Goal: Transaction & Acquisition: Purchase product/service

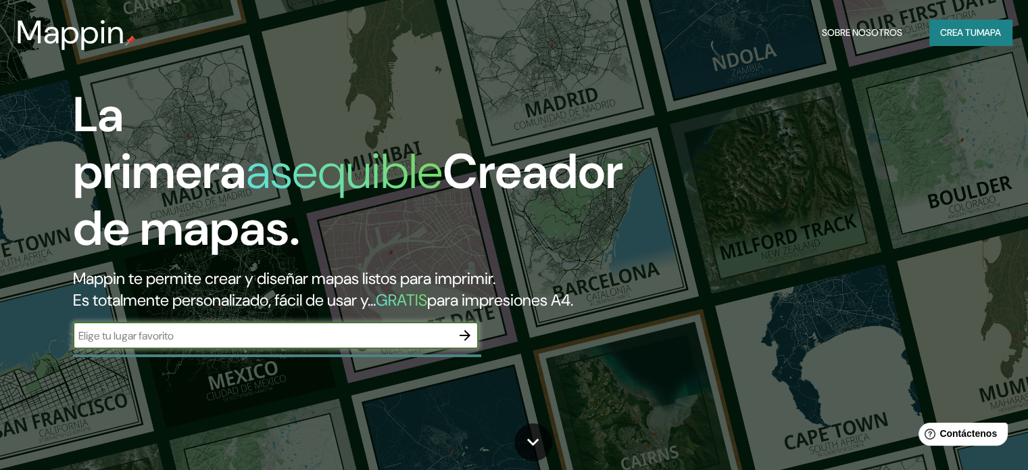
click at [199, 343] on input "text" at bounding box center [262, 336] width 378 height 16
drag, startPoint x: 486, startPoint y: 353, endPoint x: 474, endPoint y: 357, distance: 12.2
click at [483, 353] on div "La primera asequible Creador de mapas. Mappin te permite crear y diseñar mapas …" at bounding box center [330, 224] width 617 height 276
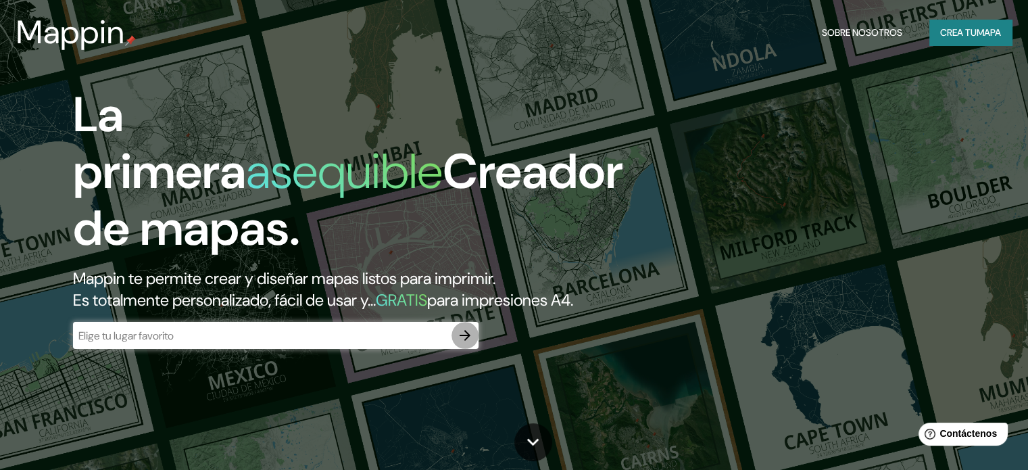
click at [465, 343] on icon "button" at bounding box center [465, 335] width 16 height 16
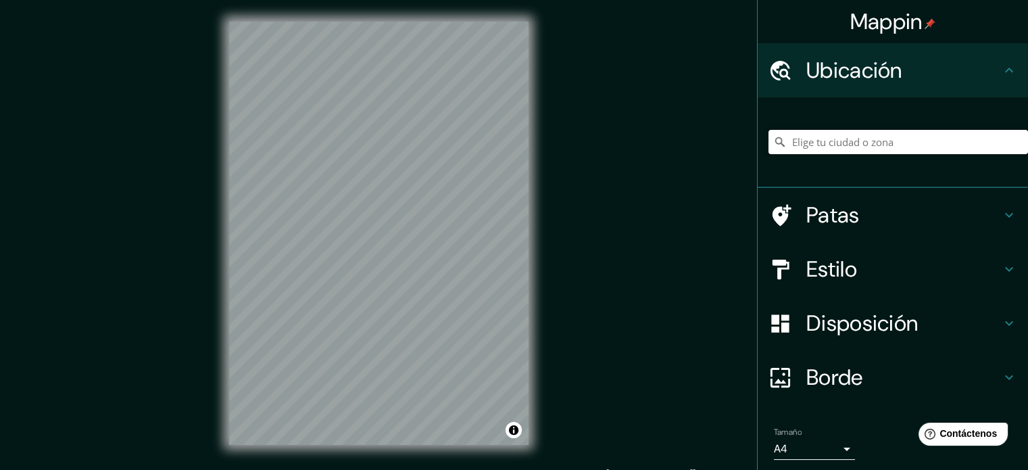
click at [834, 132] on input "Elige tu ciudad o zona" at bounding box center [897, 142] width 259 height 24
click at [838, 138] on input "Elige tu ciudad o zona" at bounding box center [897, 142] width 259 height 24
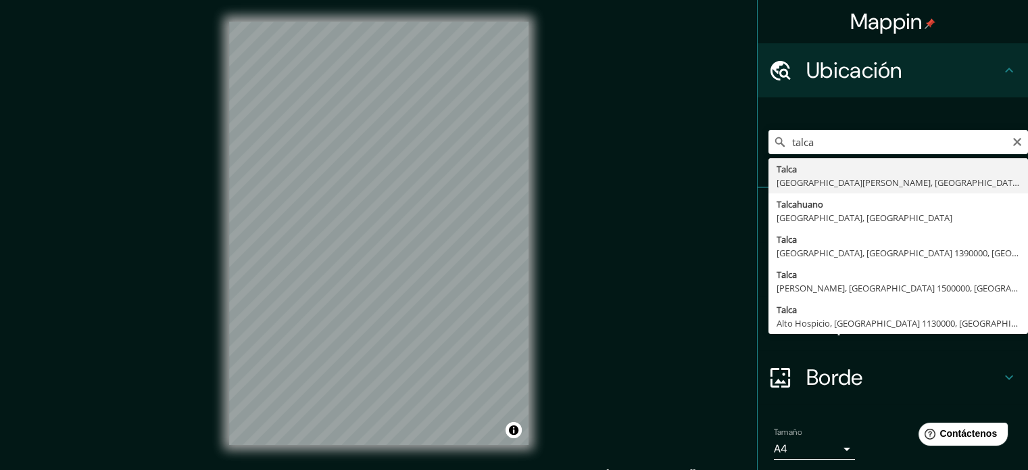
type input "[GEOGRAPHIC_DATA], [GEOGRAPHIC_DATA][PERSON_NAME], [GEOGRAPHIC_DATA]"
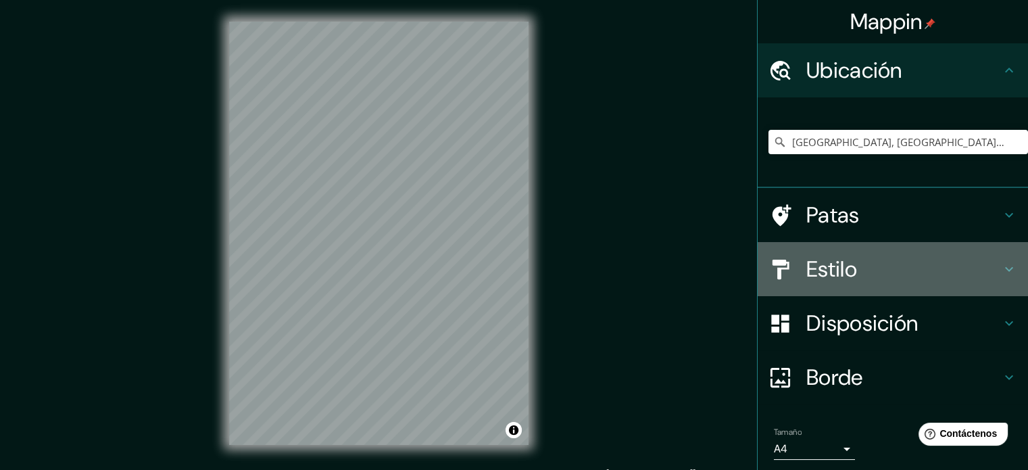
click at [822, 270] on font "Estilo" at bounding box center [831, 269] width 51 height 28
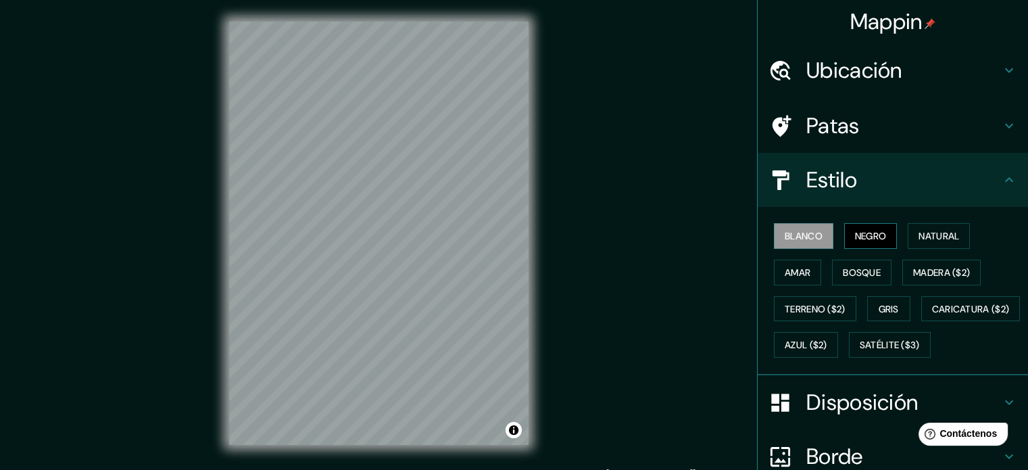
click at [855, 238] on font "Negro" at bounding box center [871, 236] width 32 height 12
click at [918, 239] on font "Natural" at bounding box center [938, 236] width 41 height 12
click at [804, 239] on font "Blanco" at bounding box center [803, 236] width 38 height 12
click at [806, 264] on button "Amar" at bounding box center [797, 272] width 47 height 26
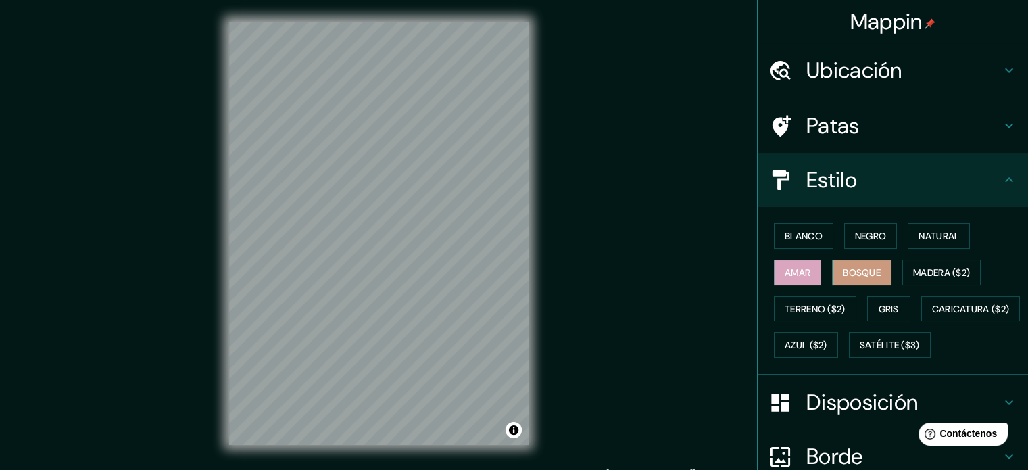
click at [842, 268] on font "Bosque" at bounding box center [861, 272] width 38 height 12
click at [934, 274] on font "Madera ($2)" at bounding box center [941, 272] width 57 height 12
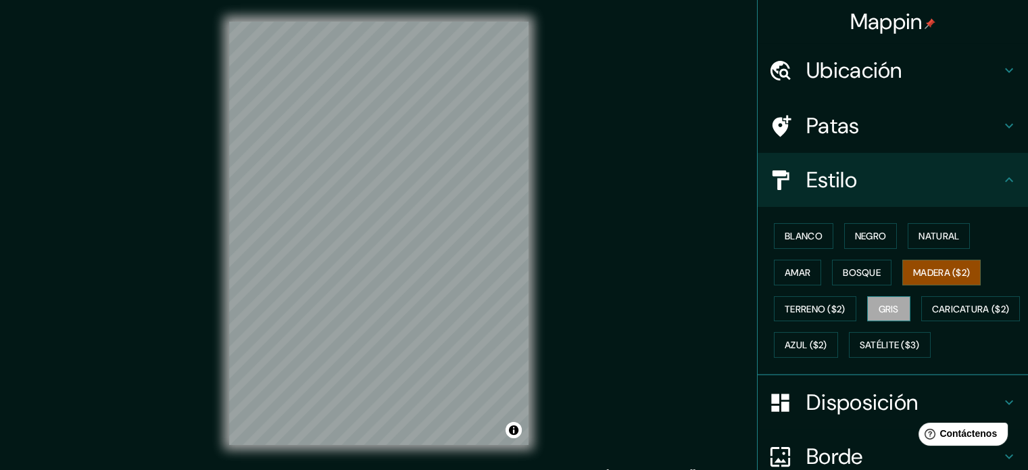
click at [884, 307] on font "Gris" at bounding box center [888, 309] width 20 height 12
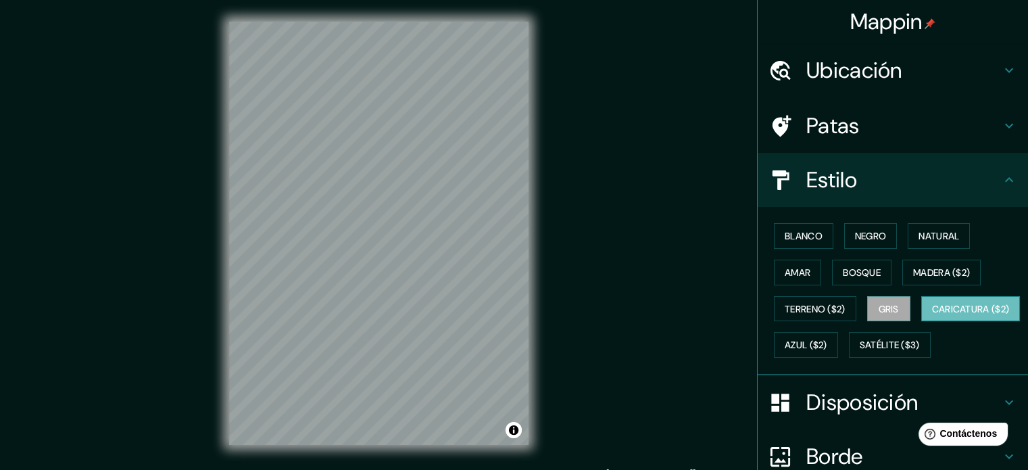
click at [932, 318] on font "Caricatura ($2)" at bounding box center [971, 309] width 78 height 18
click at [827, 346] on font "Azul ($2)" at bounding box center [805, 345] width 43 height 12
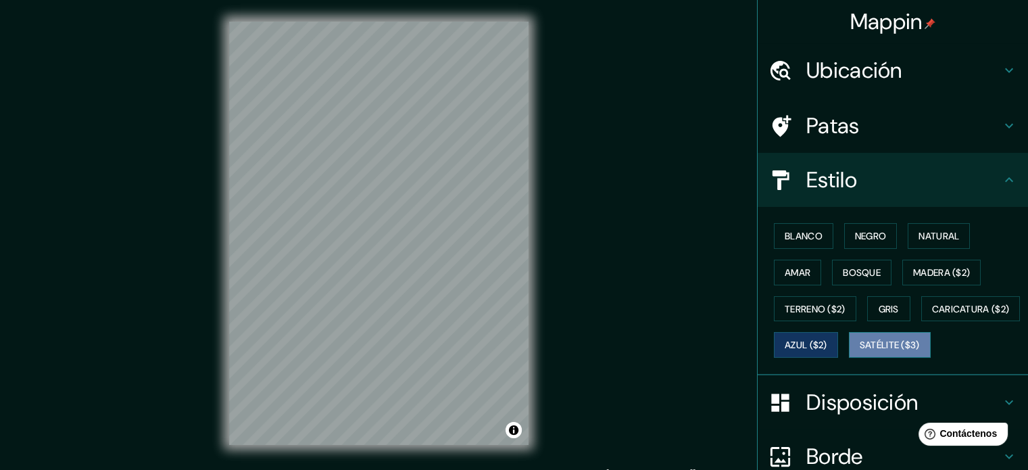
click at [859, 351] on font "Satélite ($3)" at bounding box center [889, 345] width 60 height 12
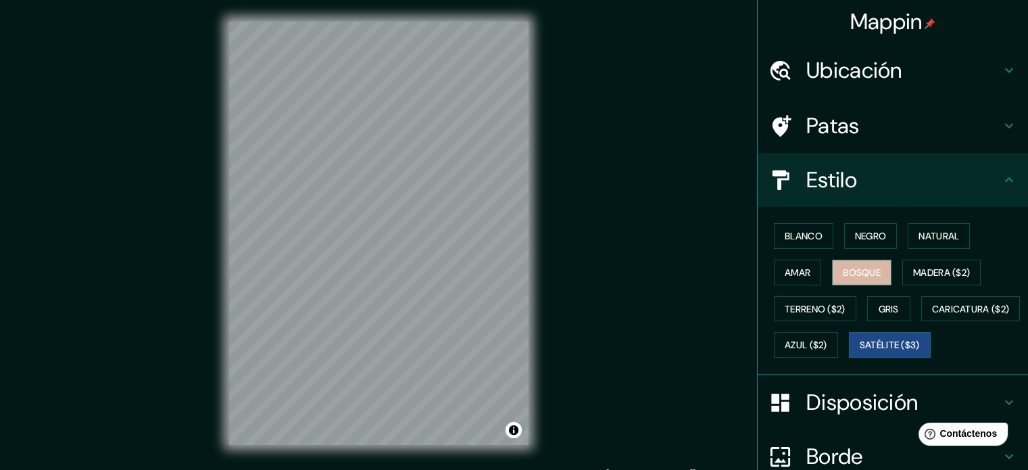
click at [842, 267] on font "Bosque" at bounding box center [861, 272] width 38 height 12
click at [794, 275] on font "Amar" at bounding box center [797, 272] width 26 height 12
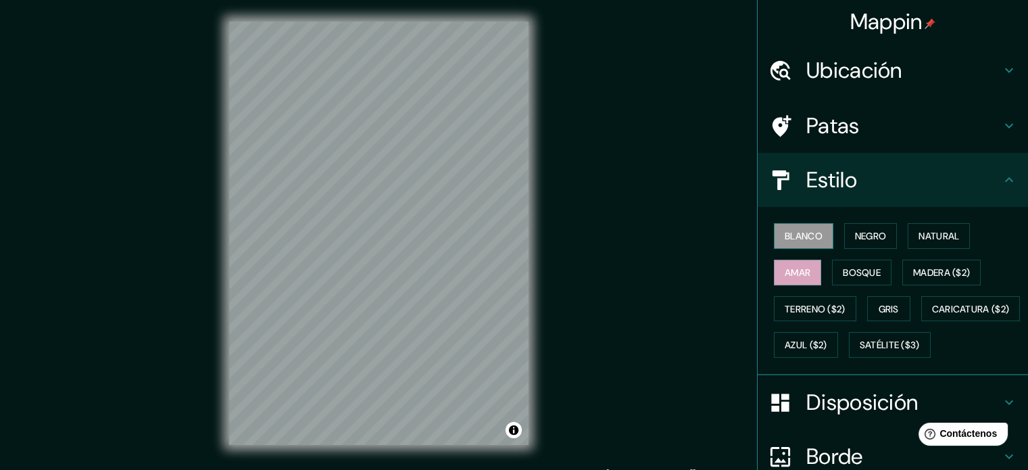
click at [803, 238] on font "Blanco" at bounding box center [803, 236] width 38 height 12
click at [855, 238] on font "Negro" at bounding box center [871, 236] width 32 height 12
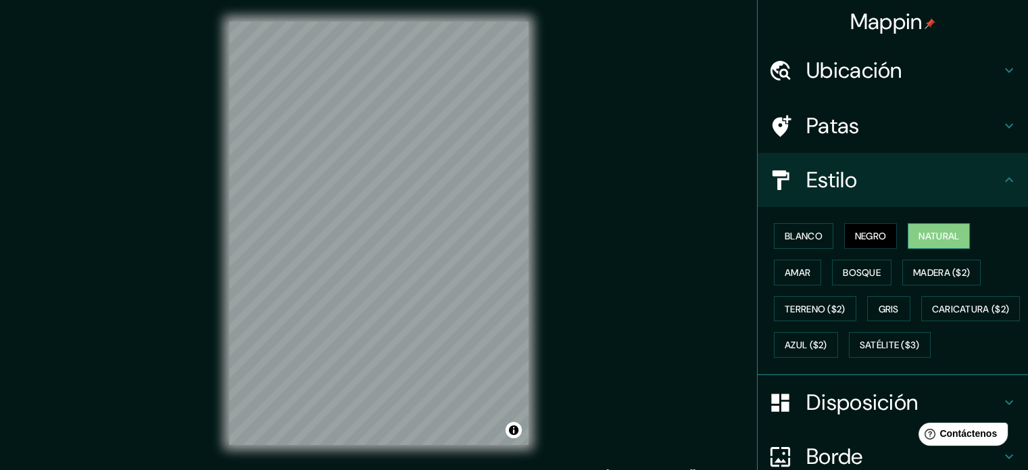
click at [930, 234] on font "Natural" at bounding box center [938, 236] width 41 height 12
click at [868, 273] on font "Bosque" at bounding box center [861, 272] width 38 height 12
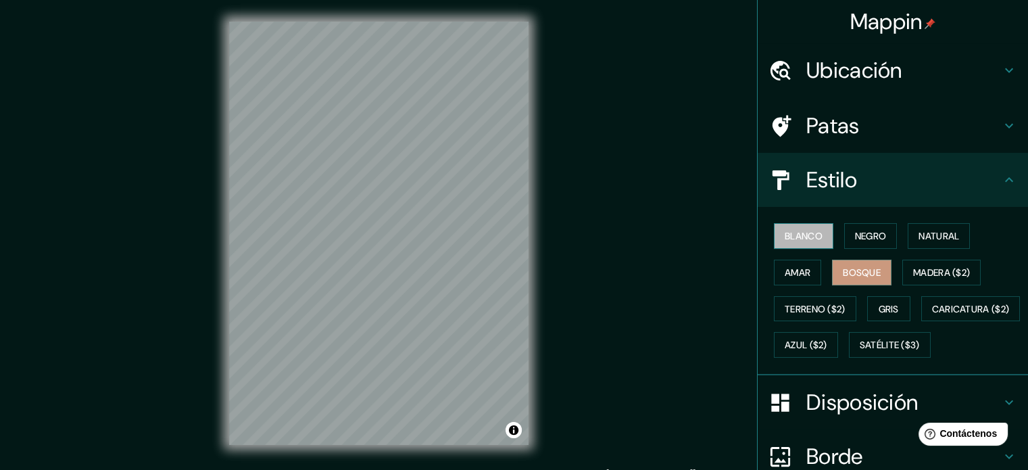
click at [803, 236] on font "Blanco" at bounding box center [803, 236] width 38 height 12
click at [832, 259] on button "Bosque" at bounding box center [861, 272] width 59 height 26
click at [799, 236] on font "Blanco" at bounding box center [803, 236] width 38 height 12
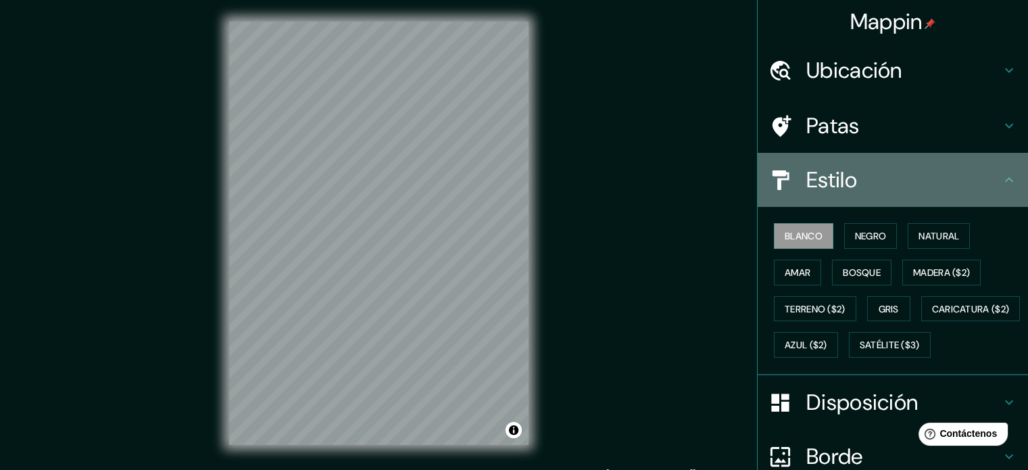
click at [970, 178] on h4 "Estilo" at bounding box center [903, 179] width 195 height 27
click at [1001, 178] on icon at bounding box center [1009, 180] width 16 height 16
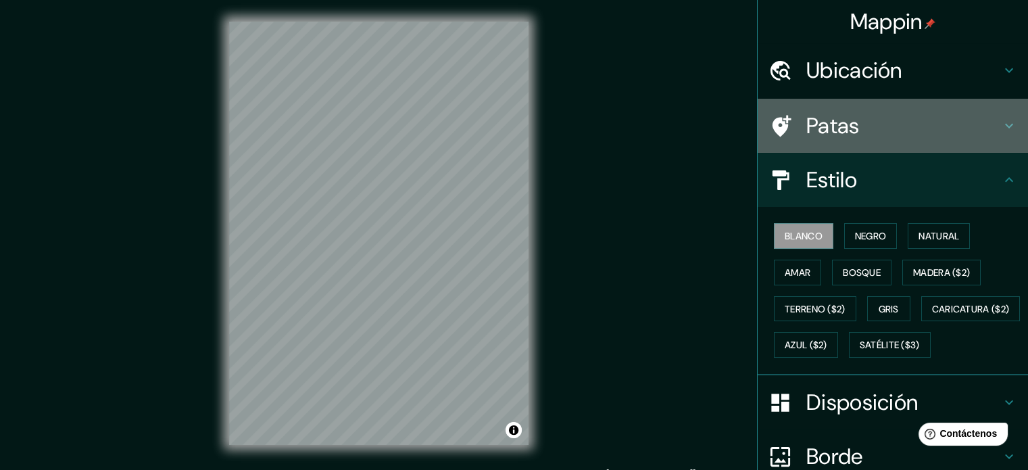
click at [1001, 121] on icon at bounding box center [1009, 126] width 16 height 16
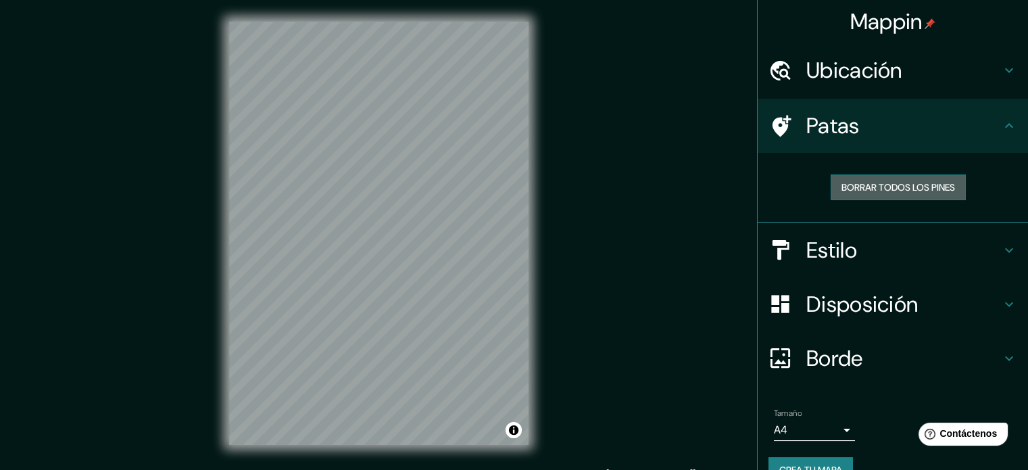
click at [942, 184] on font "Borrar todos los pines" at bounding box center [897, 187] width 113 height 12
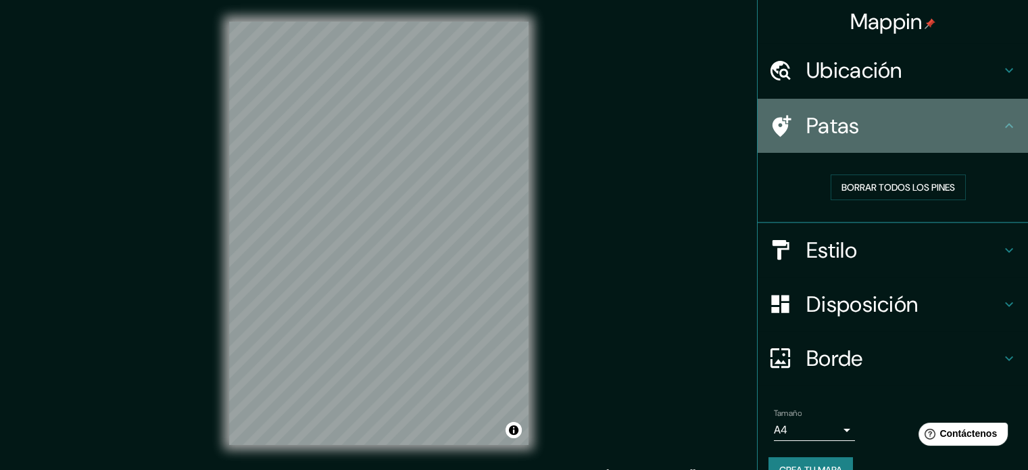
click at [1001, 126] on icon at bounding box center [1009, 126] width 16 height 16
click at [1001, 125] on icon at bounding box center [1009, 126] width 16 height 16
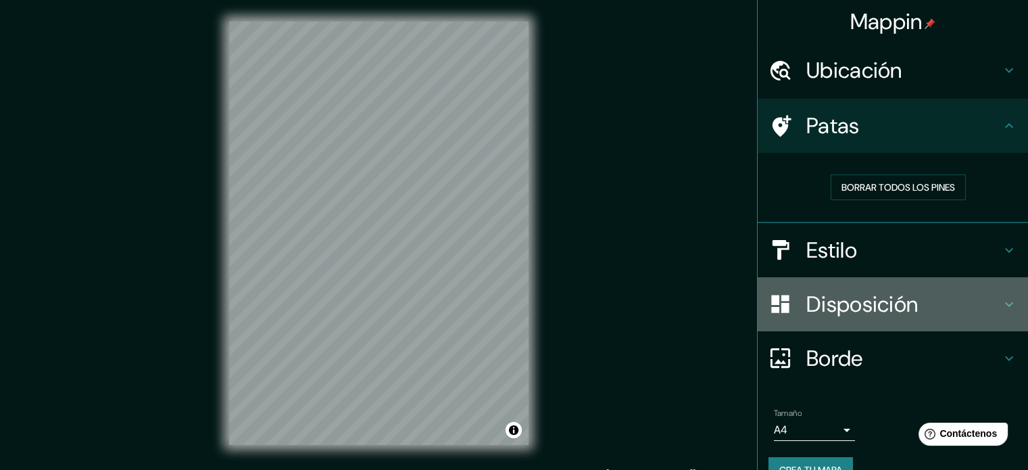
click at [1001, 297] on icon at bounding box center [1009, 304] width 16 height 16
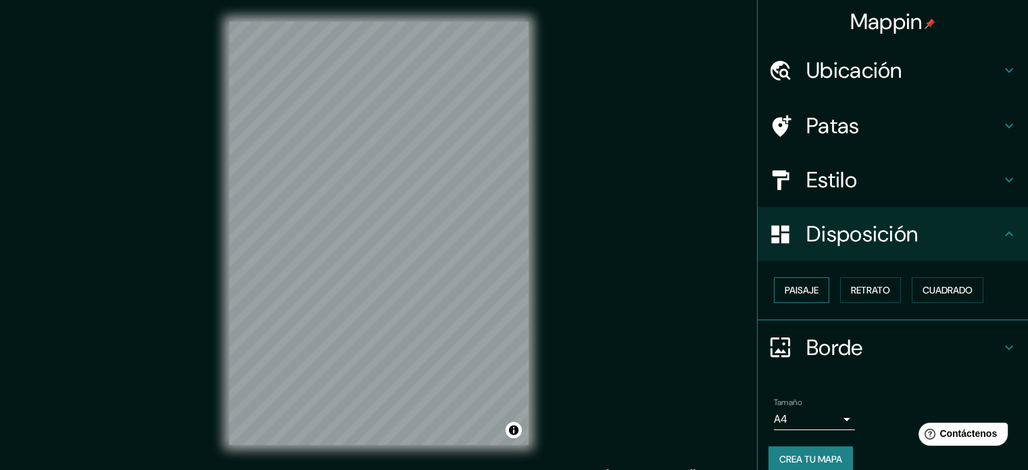
click at [802, 293] on font "Paisaje" at bounding box center [801, 290] width 34 height 12
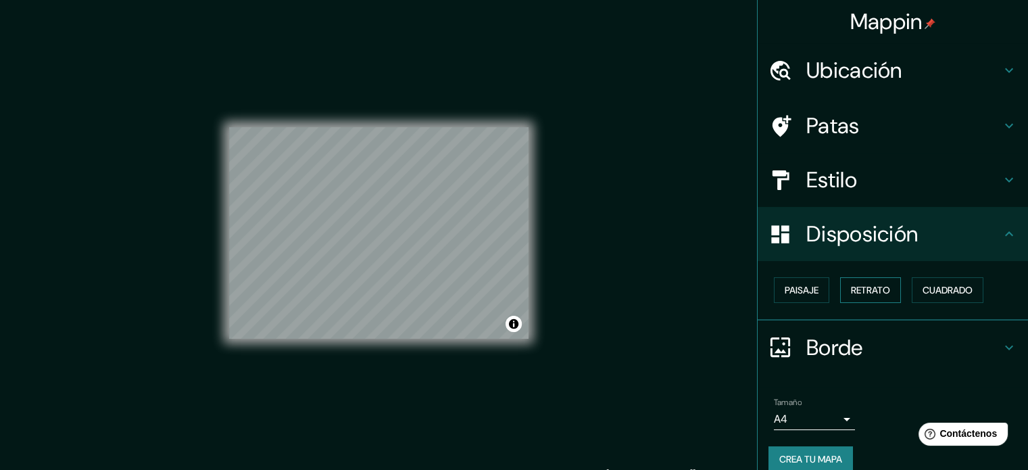
click at [851, 293] on font "Retrato" at bounding box center [870, 290] width 39 height 12
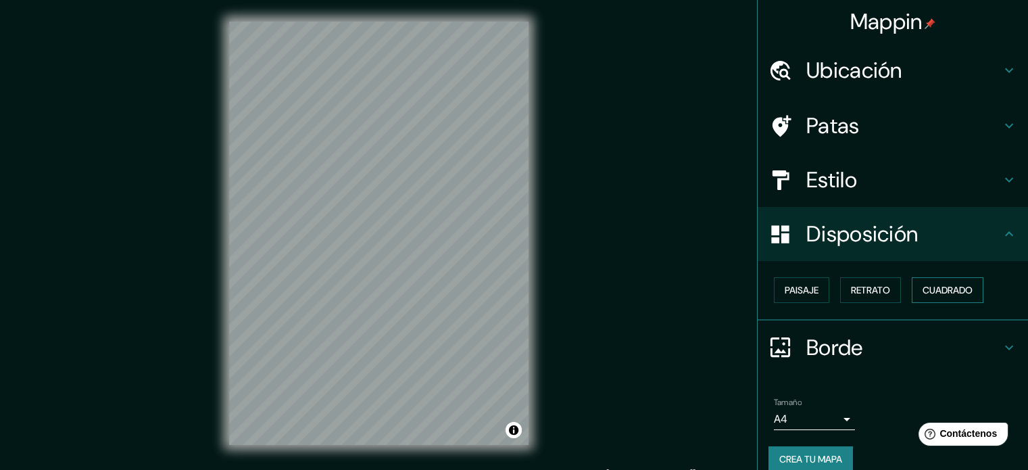
click at [922, 290] on font "Cuadrado" at bounding box center [947, 290] width 50 height 12
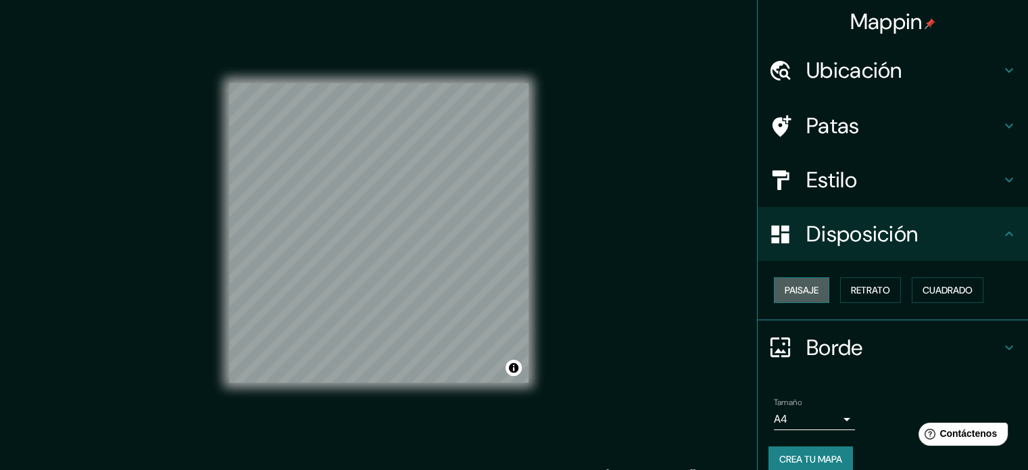
click at [799, 293] on font "Paisaje" at bounding box center [801, 290] width 34 height 12
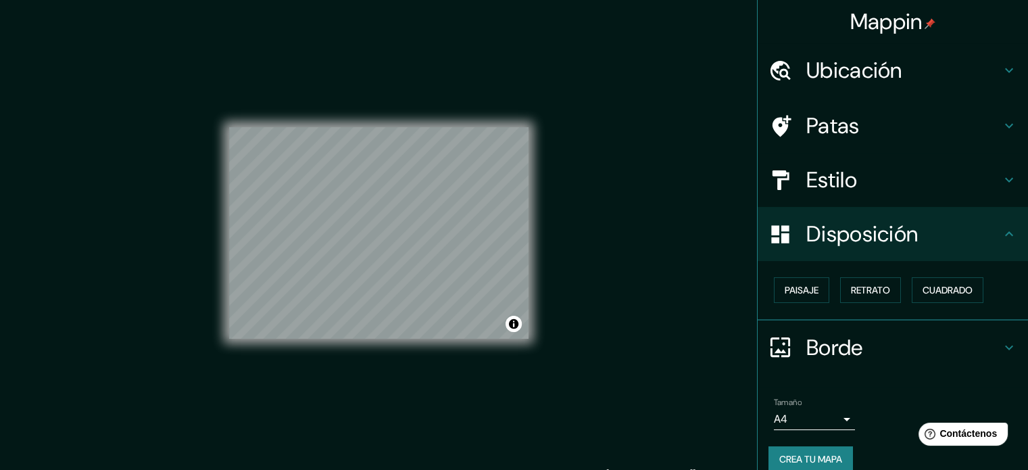
click at [1001, 340] on icon at bounding box center [1009, 347] width 16 height 16
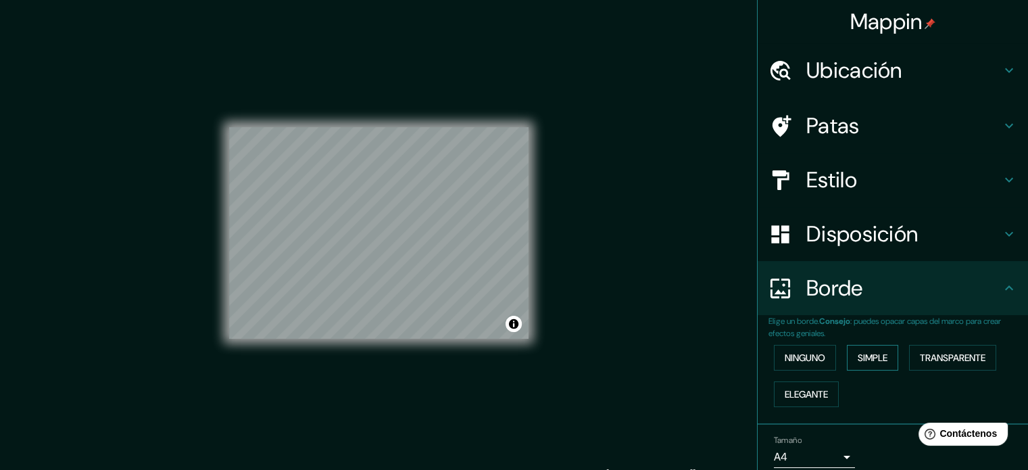
click at [860, 352] on font "Simple" at bounding box center [872, 357] width 30 height 12
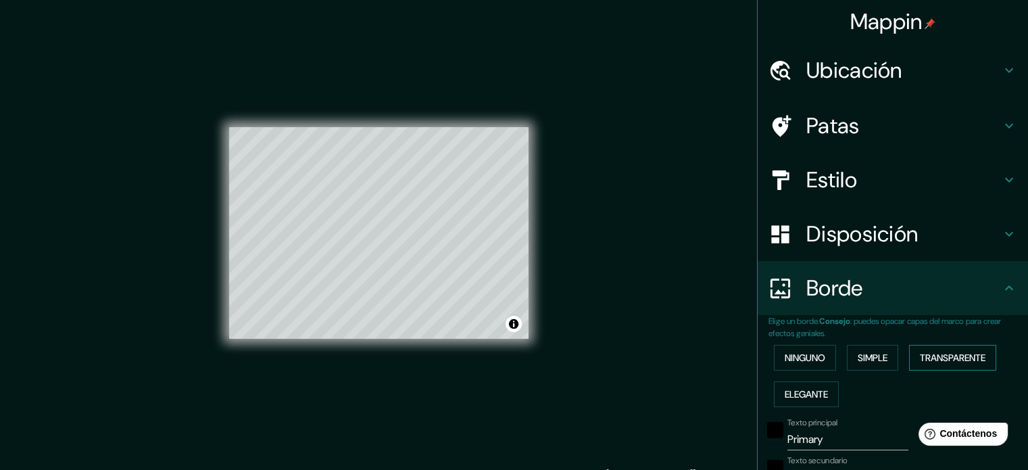
click at [919, 349] on font "Transparente" at bounding box center [952, 358] width 66 height 18
click at [806, 381] on button "Elegante" at bounding box center [806, 394] width 65 height 26
click at [805, 364] on font "Ninguno" at bounding box center [804, 358] width 41 height 18
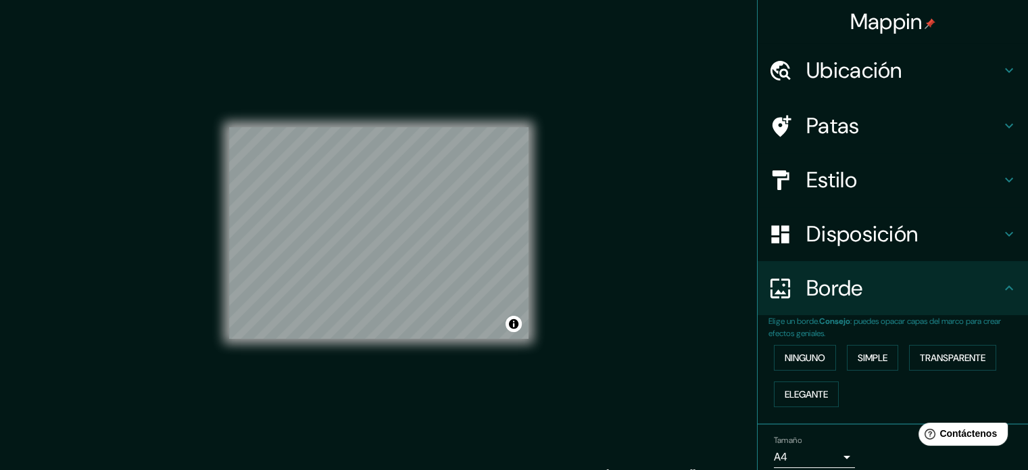
scroll to position [54, 0]
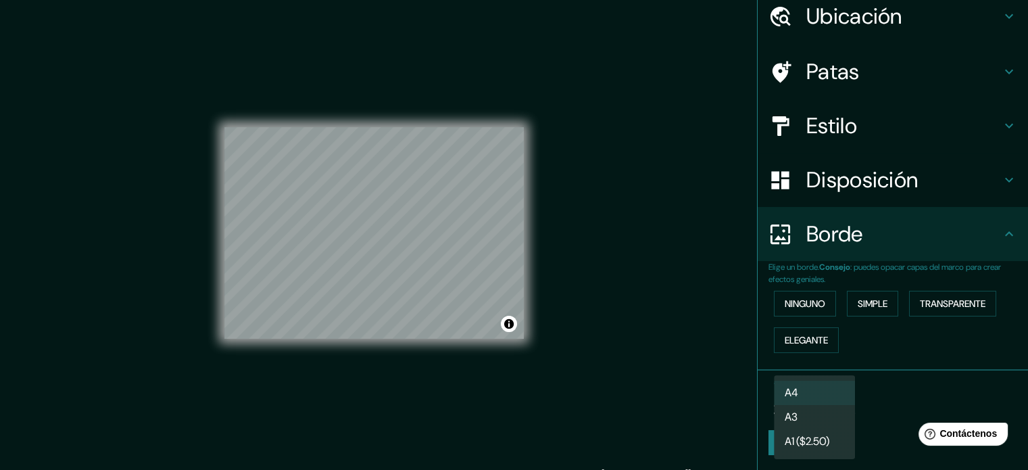
click at [838, 399] on body "Mappin Ubicación Talca, [GEOGRAPHIC_DATA][PERSON_NAME], [GEOGRAPHIC_DATA] Patas…" at bounding box center [514, 235] width 1028 height 470
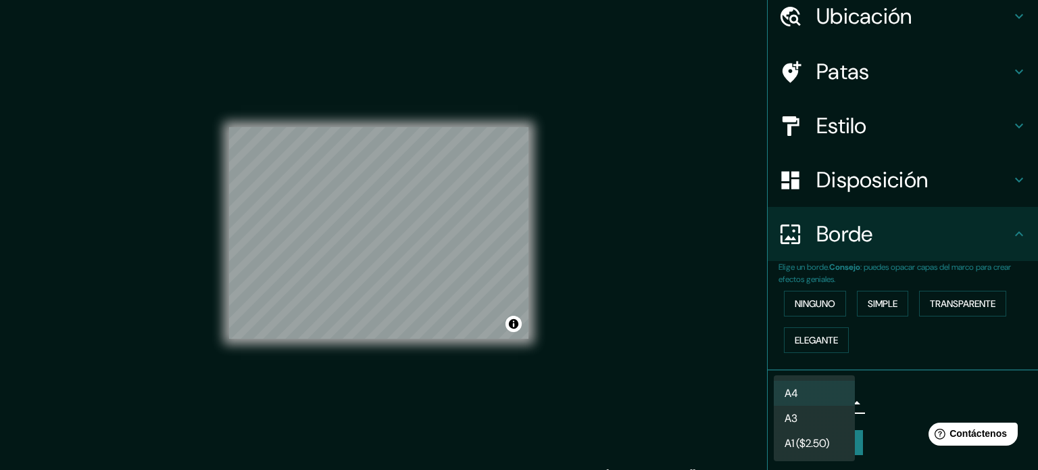
click at [837, 415] on li "A3" at bounding box center [814, 417] width 81 height 25
type input "a4"
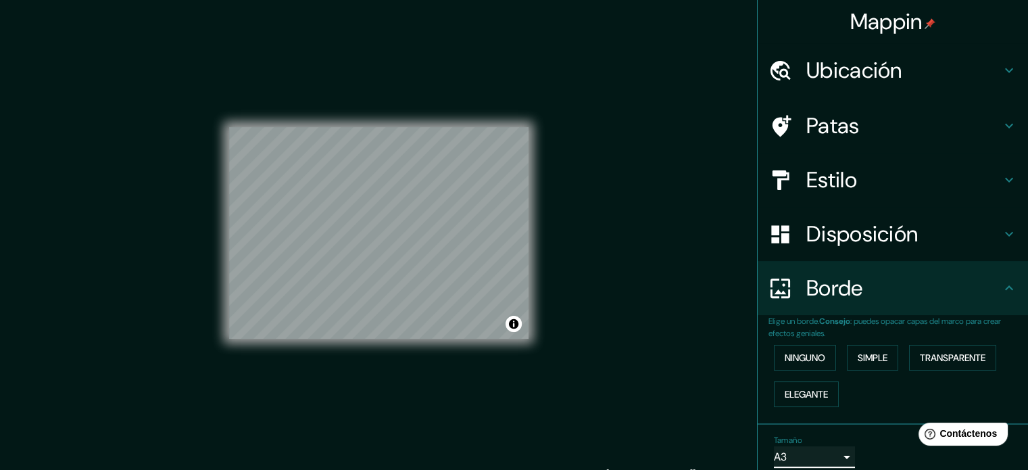
scroll to position [0, 0]
click at [924, 24] on img at bounding box center [929, 23] width 11 height 11
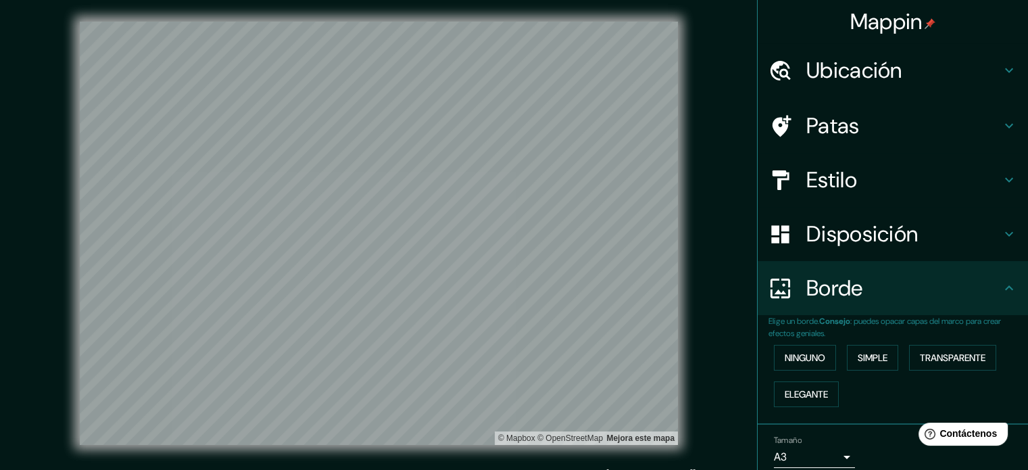
click at [871, 62] on font "Ubicación" at bounding box center [854, 70] width 96 height 28
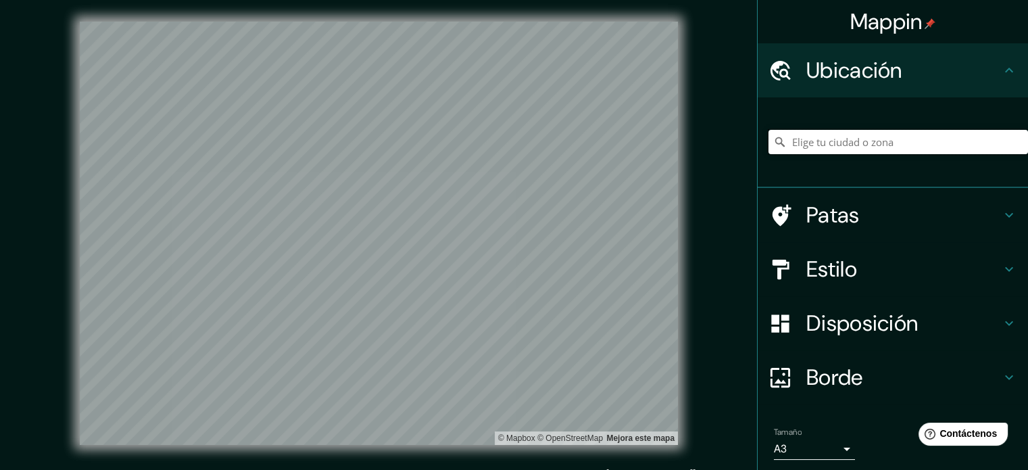
click at [826, 140] on input "Elige tu ciudad o zona" at bounding box center [897, 142] width 259 height 24
type input "[GEOGRAPHIC_DATA], [GEOGRAPHIC_DATA][PERSON_NAME], [GEOGRAPHIC_DATA]"
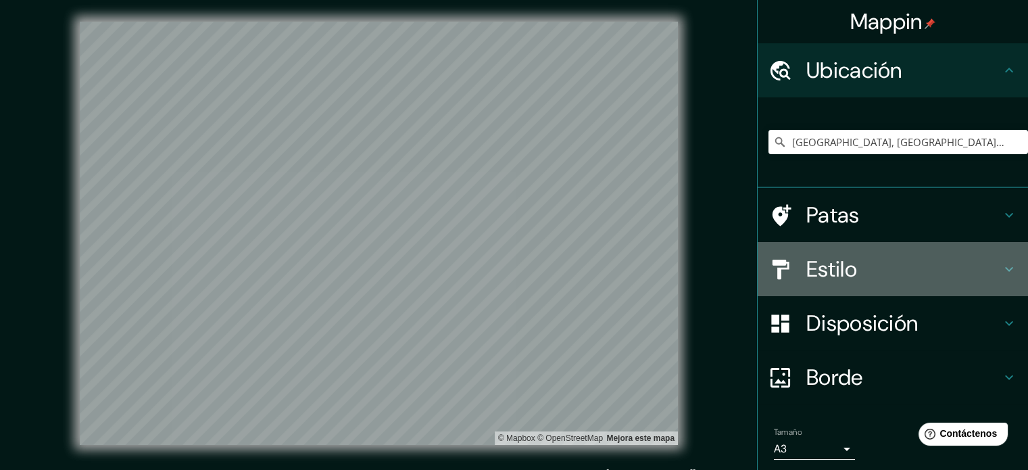
click at [926, 266] on h4 "Estilo" at bounding box center [903, 268] width 195 height 27
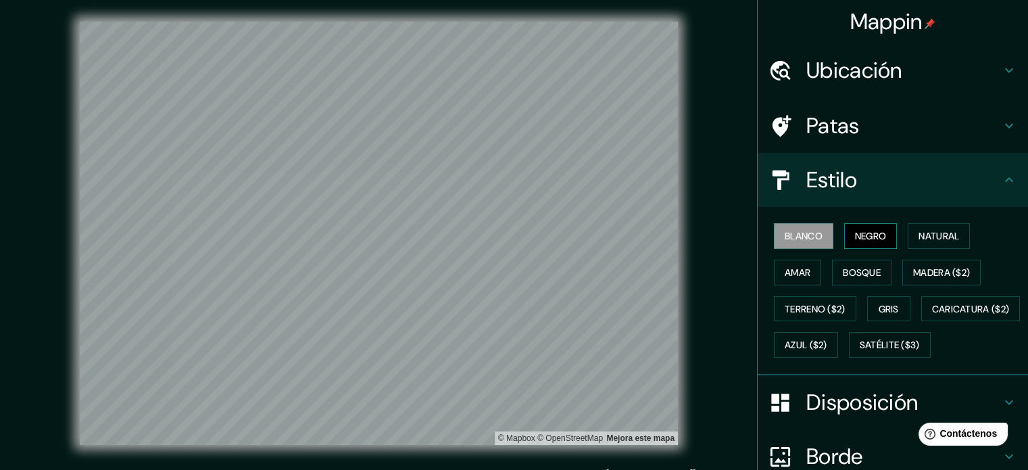
click at [855, 231] on font "Negro" at bounding box center [871, 236] width 32 height 12
click at [846, 268] on font "Bosque" at bounding box center [861, 272] width 38 height 12
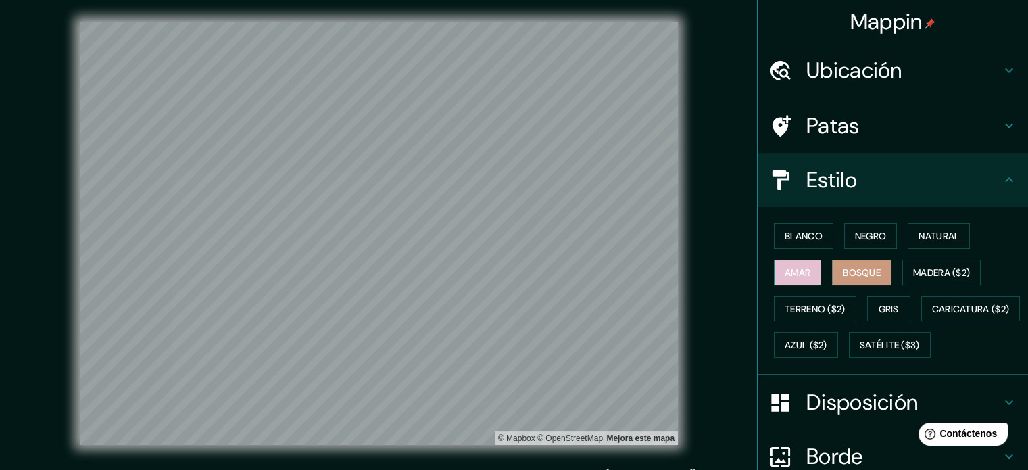
click at [786, 276] on font "Amar" at bounding box center [797, 272] width 26 height 12
click at [792, 222] on div "Blanco Negro Natural Amar Bosque Madera ($2) Terreno ($2) Gris Caricatura ($2) …" at bounding box center [897, 290] width 259 height 145
click at [805, 222] on div "Blanco Negro Natural Amar Bosque Madera ($2) Terreno ($2) Gris Caricatura ($2) …" at bounding box center [897, 290] width 259 height 145
click at [805, 230] on font "Blanco" at bounding box center [803, 236] width 38 height 12
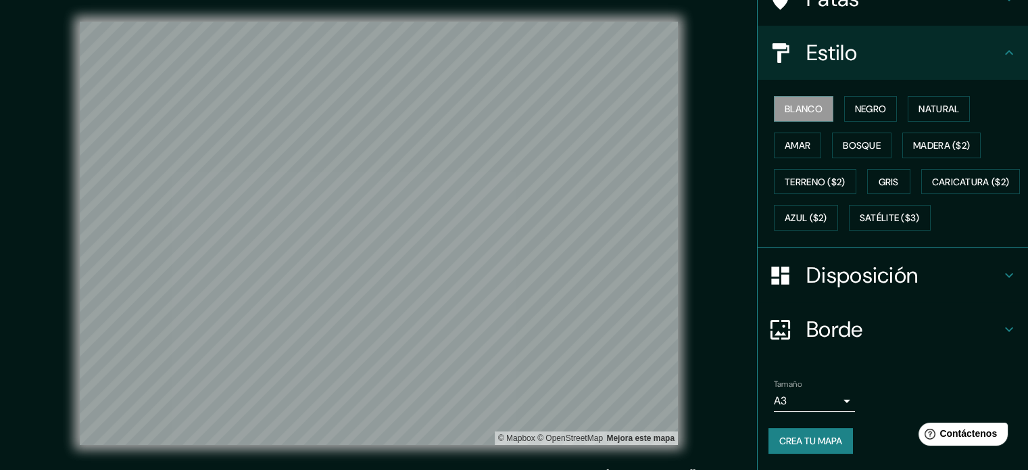
scroll to position [159, 0]
click at [830, 433] on font "Crea tu mapa" at bounding box center [810, 441] width 63 height 18
click at [795, 430] on button "Crea tu mapa" at bounding box center [810, 441] width 84 height 26
